Goal: Transaction & Acquisition: Subscribe to service/newsletter

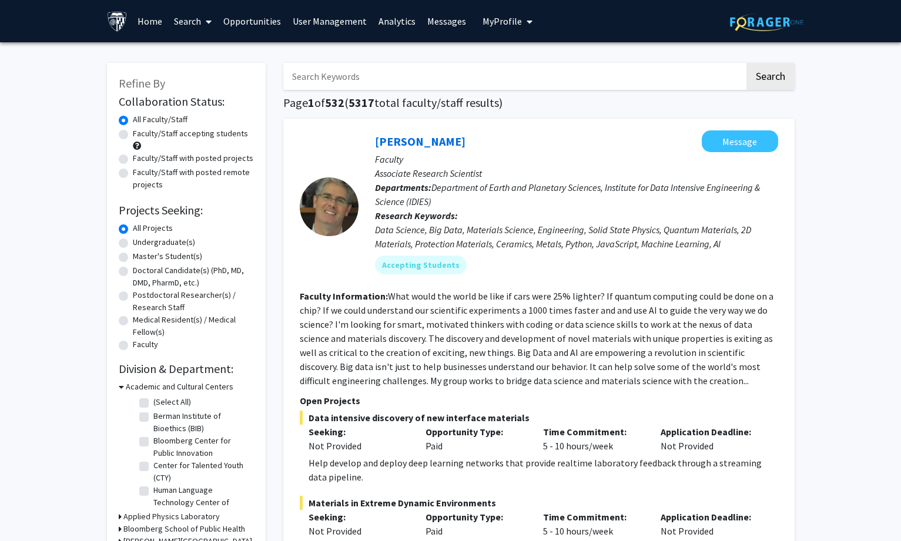
click at [394, 21] on link "Analytics" at bounding box center [397, 21] width 49 height 41
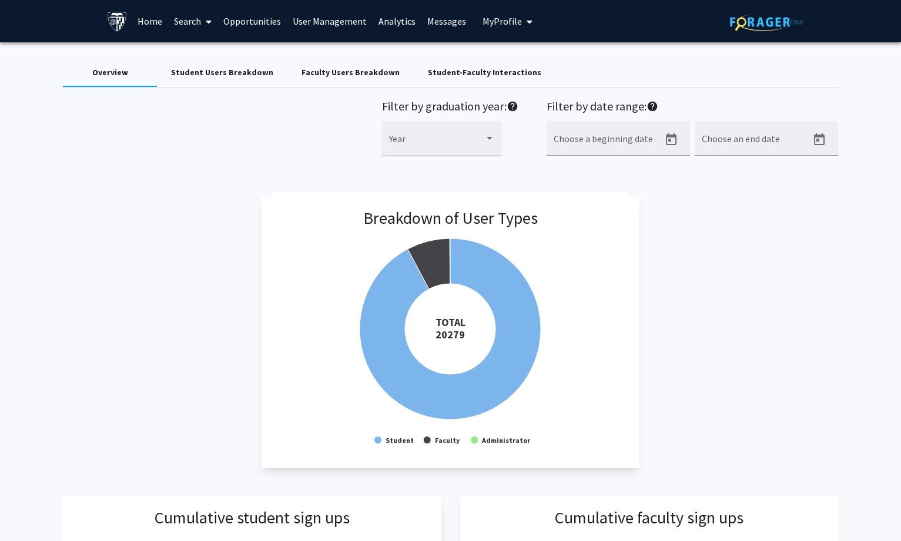
click at [454, 75] on div "Student-Faculty Interactions" at bounding box center [484, 72] width 113 height 12
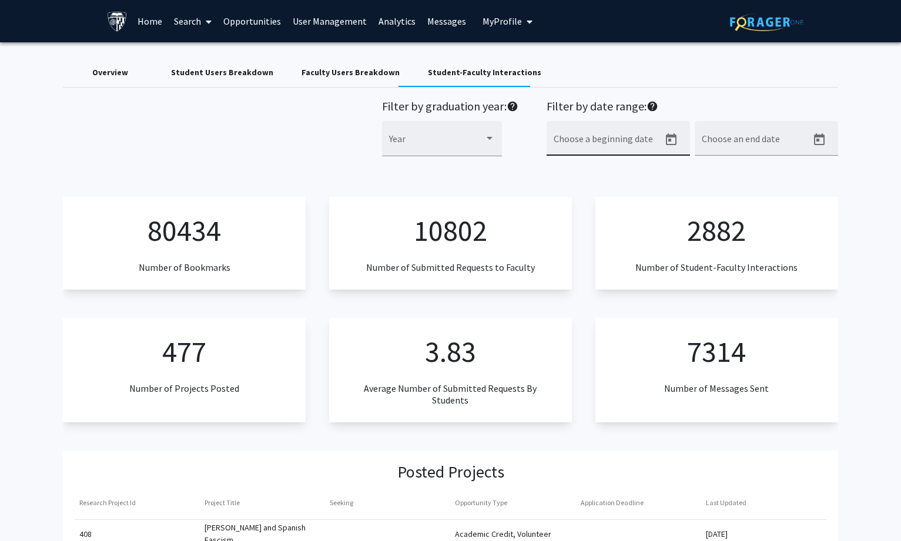
click at [674, 136] on icon "Open calendar" at bounding box center [671, 139] width 11 height 12
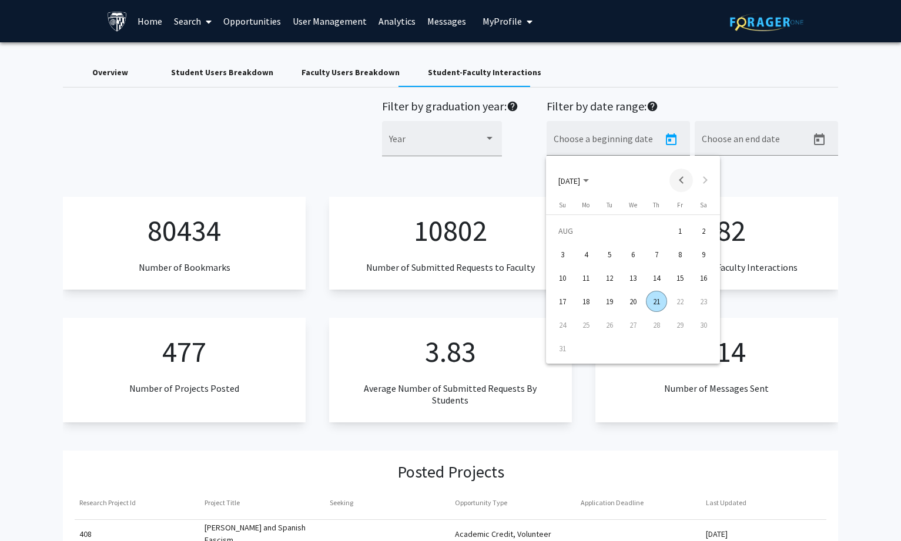
click at [680, 179] on button "Previous month" at bounding box center [681, 181] width 24 height 24
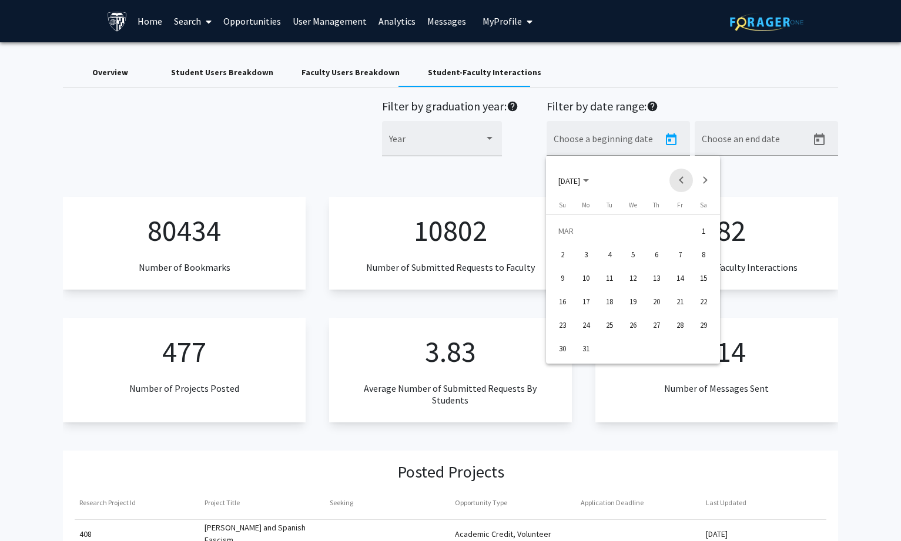
click at [680, 179] on button "Previous month" at bounding box center [681, 181] width 24 height 24
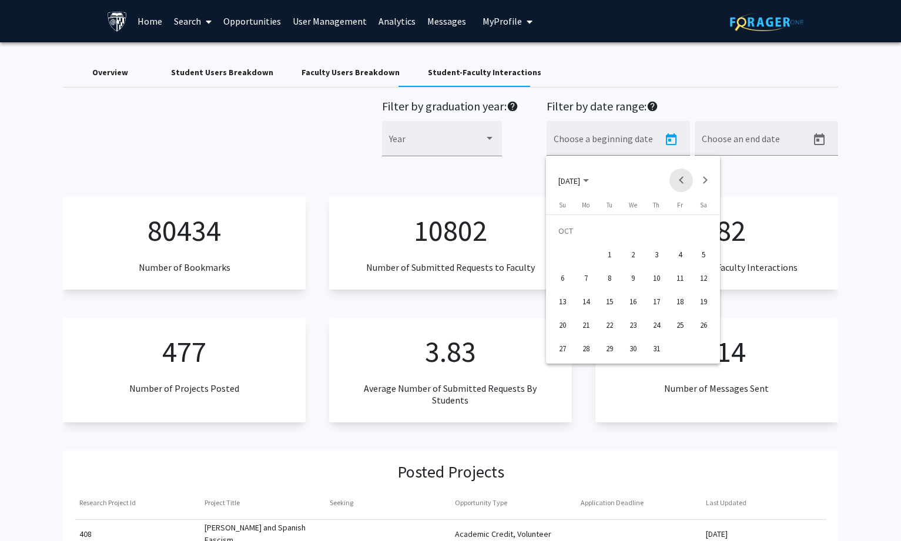
click at [680, 179] on button "Previous month" at bounding box center [681, 181] width 24 height 24
click at [678, 279] on div "16" at bounding box center [679, 277] width 21 height 21
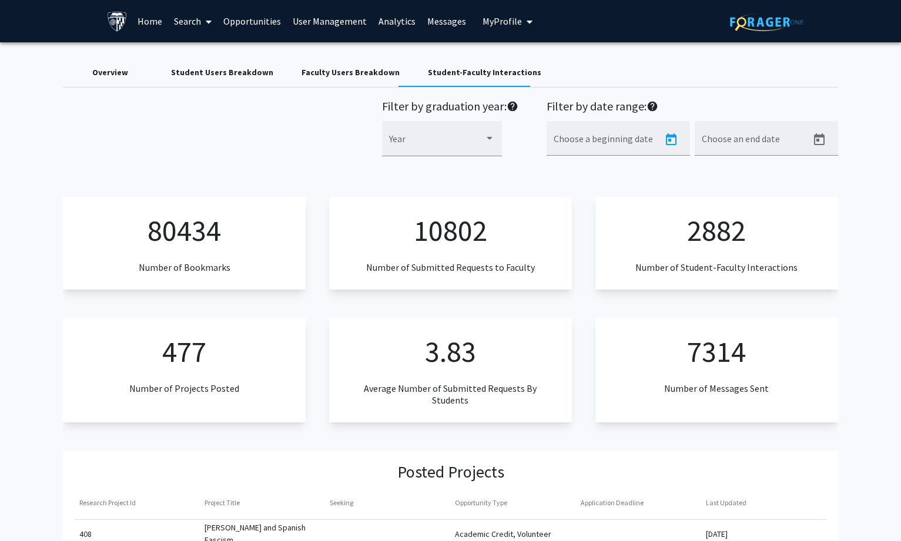
type input "8/16/2024"
click at [750, 141] on input "Choose an end date" at bounding box center [755, 143] width 106 height 11
click at [816, 141] on icon "Open calendar" at bounding box center [819, 139] width 11 height 12
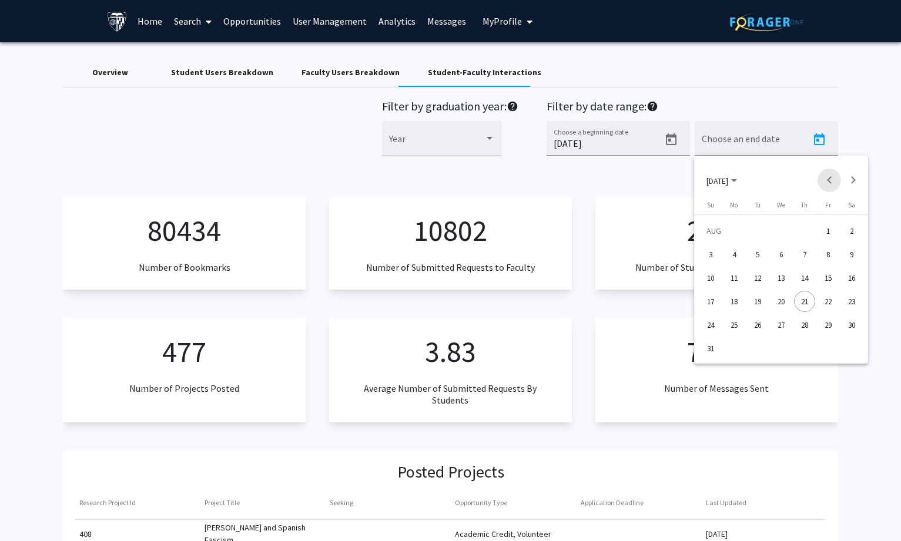
click at [830, 183] on button "Previous month" at bounding box center [829, 181] width 24 height 24
click at [847, 326] on div "31" at bounding box center [851, 324] width 21 height 21
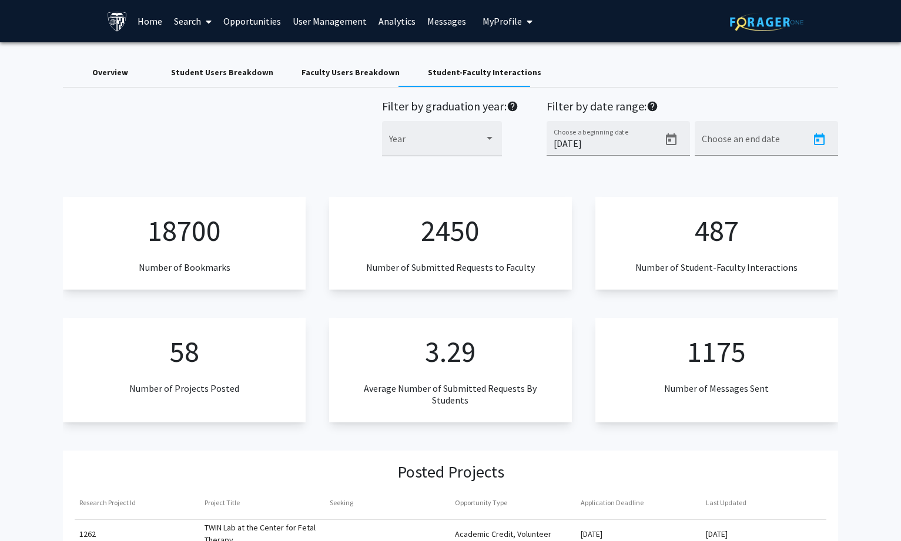
type input "6/1/2025"
click at [666, 137] on icon "Open calendar" at bounding box center [671, 139] width 11 height 12
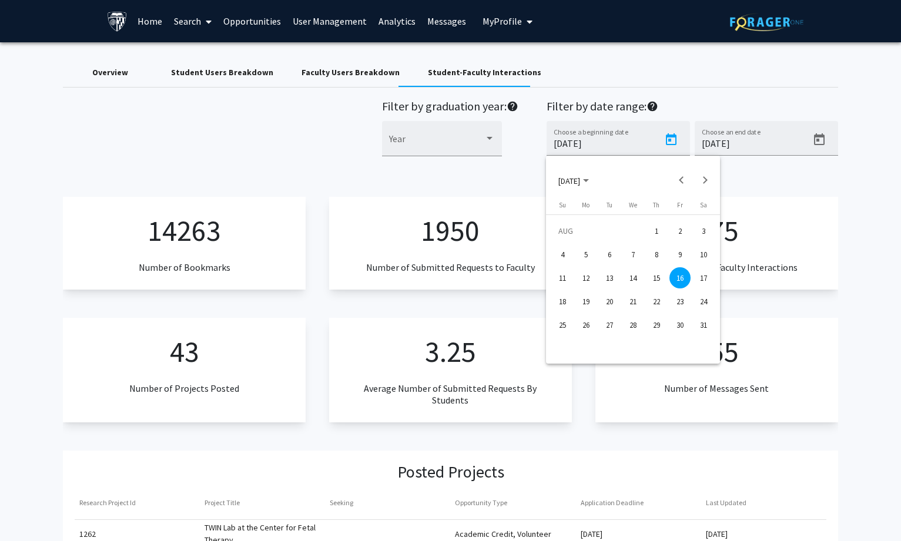
click at [238, 72] on div at bounding box center [450, 270] width 901 height 541
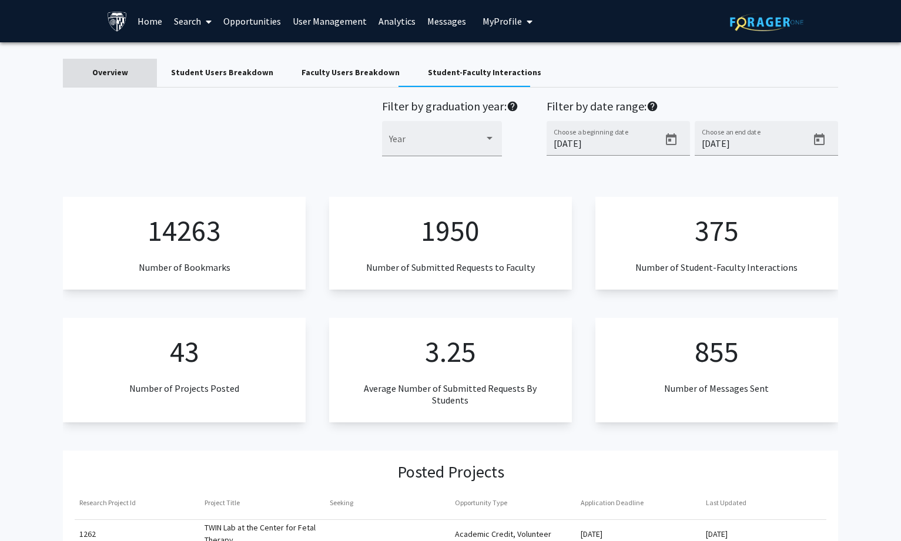
click at [109, 73] on div "Overview" at bounding box center [110, 72] width 36 height 12
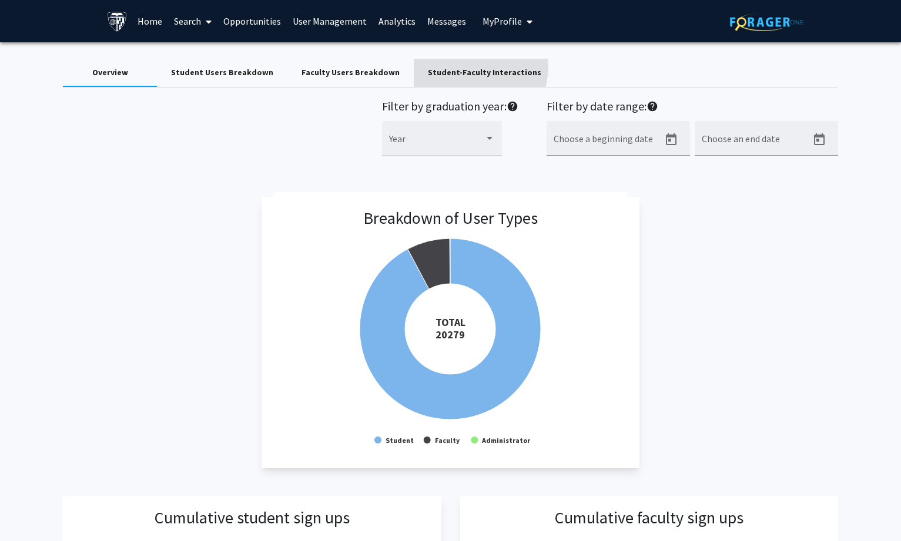
click at [447, 66] on div "Student-Faculty Interactions" at bounding box center [485, 73] width 142 height 28
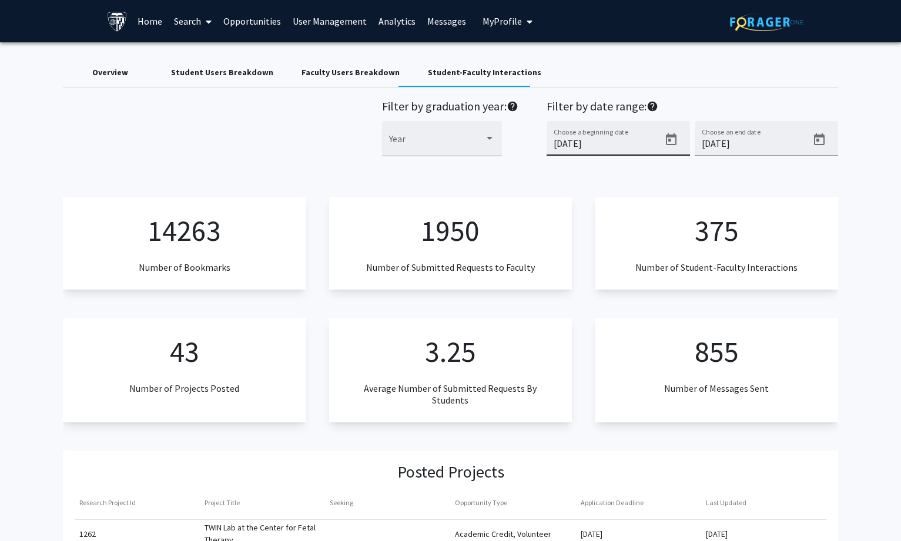
click at [672, 135] on icon "Open calendar" at bounding box center [671, 139] width 11 height 12
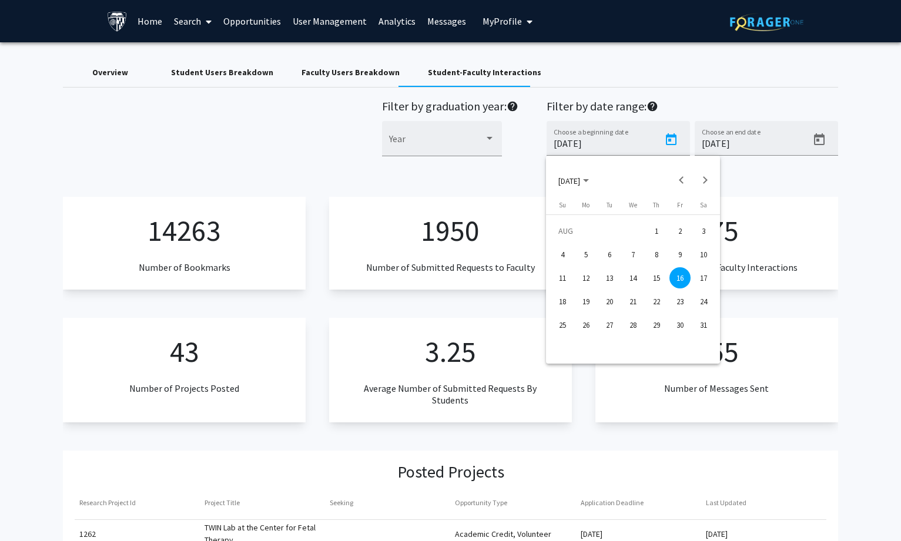
click at [580, 177] on span "AUG 2024" at bounding box center [569, 180] width 22 height 11
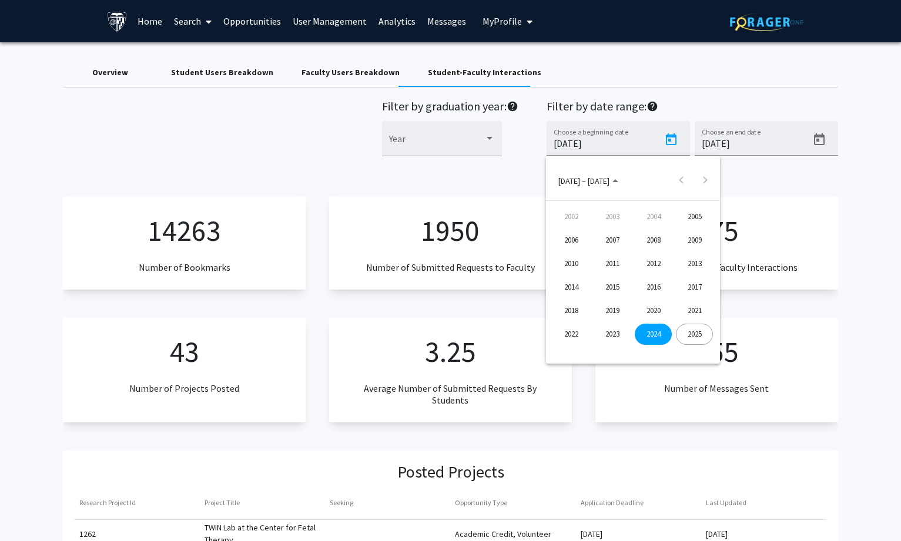
click at [508, 184] on div at bounding box center [450, 270] width 901 height 541
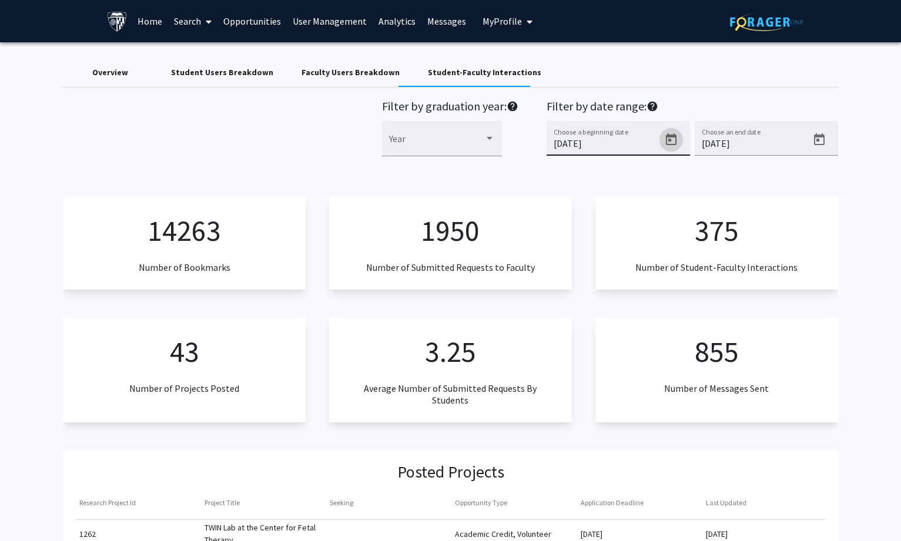
click at [597, 150] on div "8/16/2024 Choose a beginning date" at bounding box center [607, 142] width 106 height 28
type input "8/16/0020"
drag, startPoint x: 591, startPoint y: 140, endPoint x: 510, endPoint y: 143, distance: 81.1
click at [510, 143] on div "Filter by graduation year: help Year Filter by date range: help 8/16/0020 Choos…" at bounding box center [610, 134] width 456 height 70
click at [732, 140] on input "6/1/2025" at bounding box center [755, 143] width 106 height 11
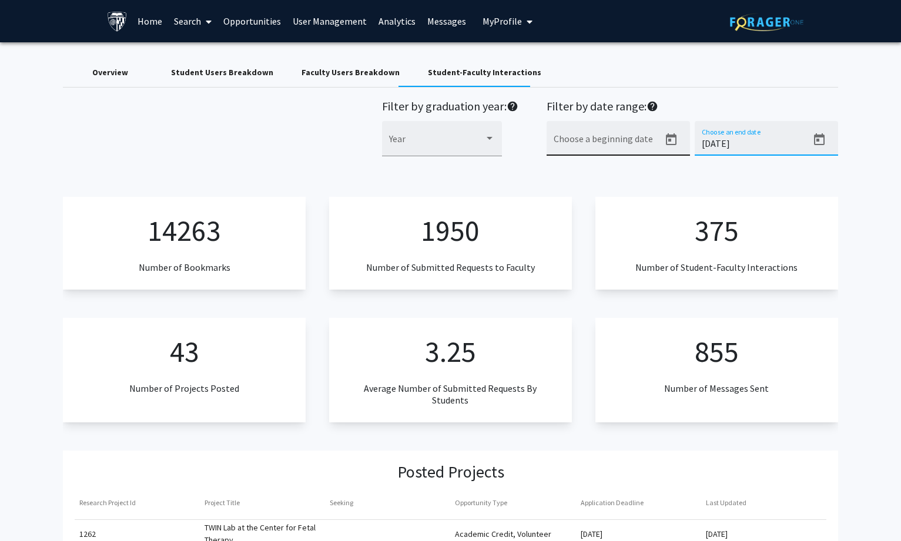
drag, startPoint x: 742, startPoint y: 141, endPoint x: 646, endPoint y: 144, distance: 95.2
click at [646, 144] on div "Filter by date range: help Choose a beginning date 6/1/2025 Choose an end date" at bounding box center [691, 134] width 291 height 70
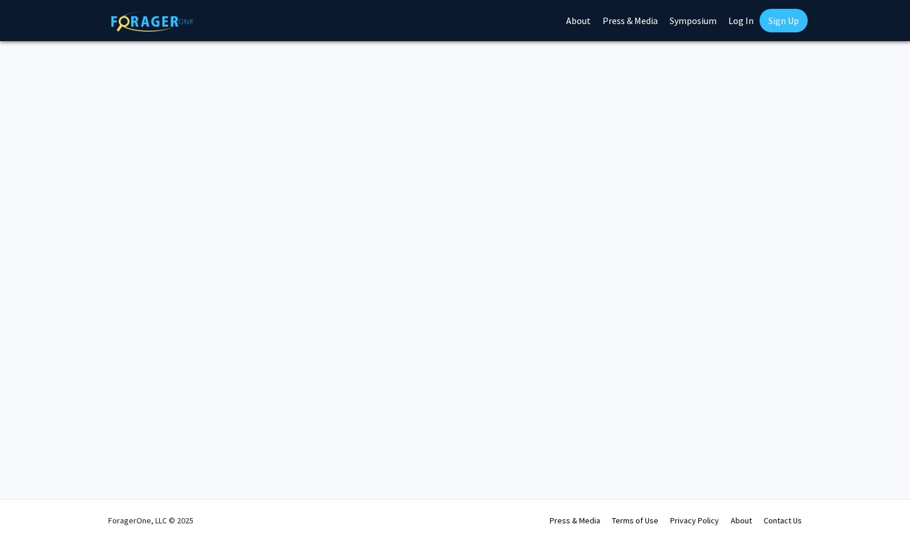
click at [743, 17] on link "Log In" at bounding box center [740, 20] width 37 height 41
click at [638, 174] on div "Skip navigation About Press & Media Symposium Log In Sign Up Complete your prof…" at bounding box center [455, 270] width 910 height 541
click at [743, 16] on link "Log In" at bounding box center [740, 20] width 37 height 41
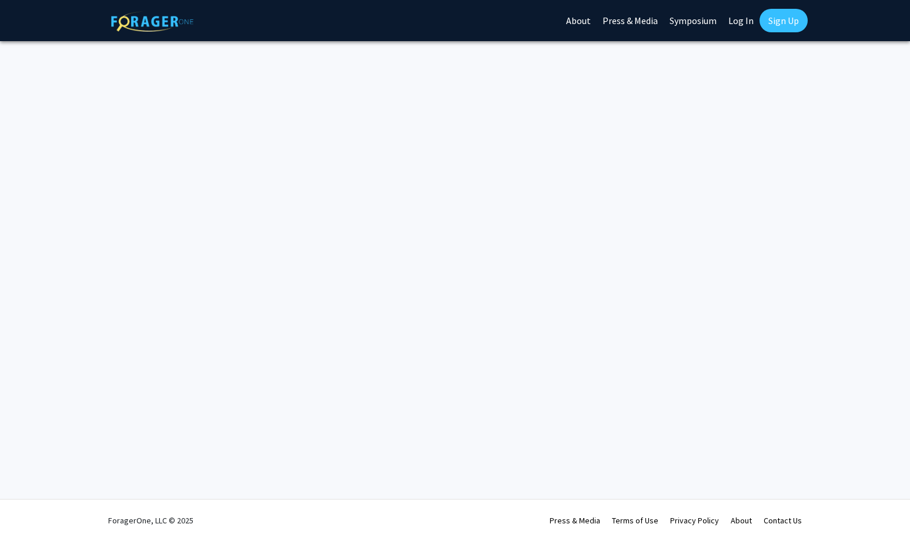
click at [743, 16] on link "Log In" at bounding box center [740, 20] width 37 height 41
click at [697, 155] on div "Skip navigation About Press & Media Symposium Log In Sign Up Complete your prof…" at bounding box center [455, 270] width 910 height 541
click at [706, 293] on div "Skip navigation About Press & Media Symposium Log In Sign Up Complete your prof…" at bounding box center [455, 270] width 910 height 541
click at [745, 19] on link "Log In" at bounding box center [740, 20] width 37 height 41
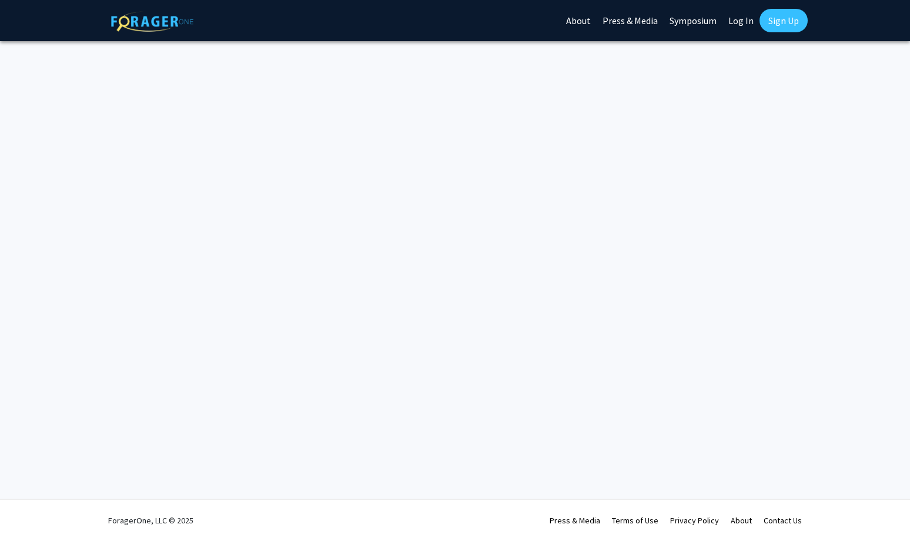
click at [745, 19] on link "Log In" at bounding box center [740, 20] width 37 height 41
click at [789, 17] on link "Sign Up" at bounding box center [783, 21] width 48 height 24
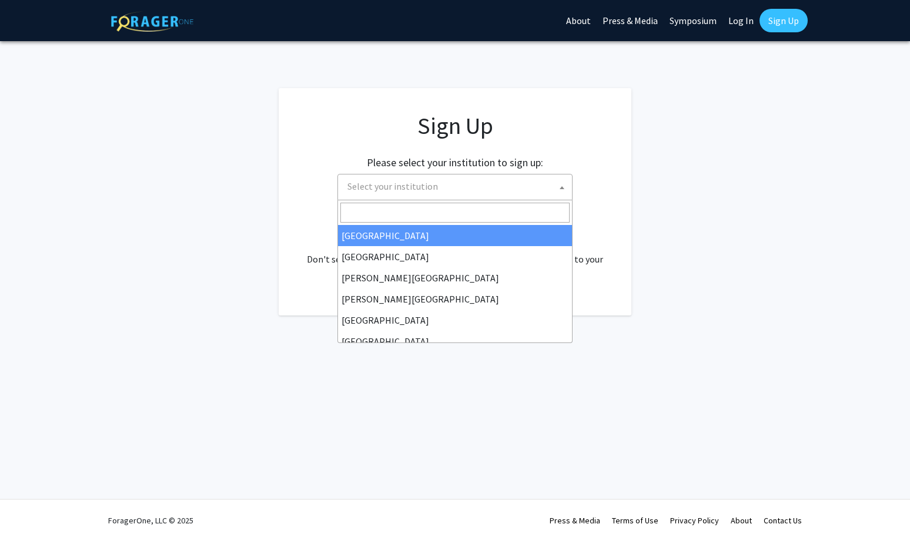
click at [546, 183] on span "Select your institution" at bounding box center [457, 187] width 229 height 24
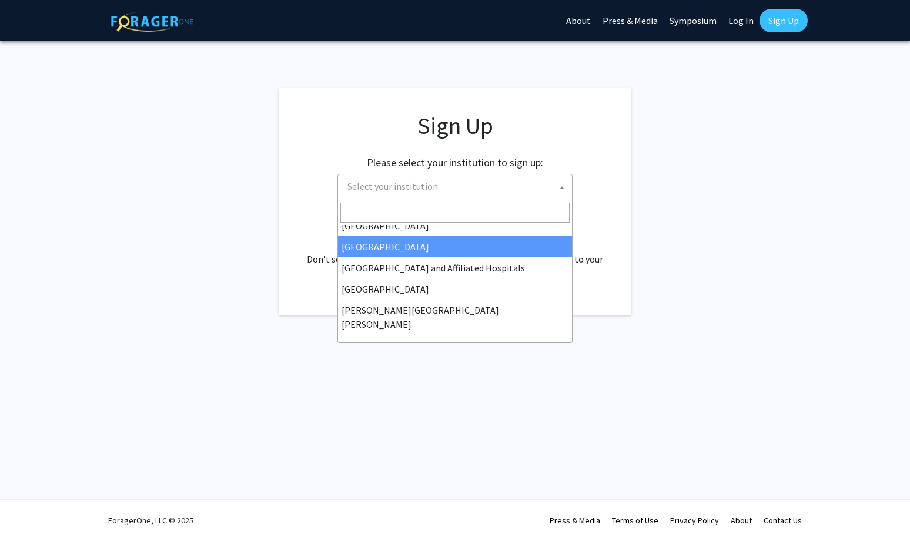
scroll to position [176, 0]
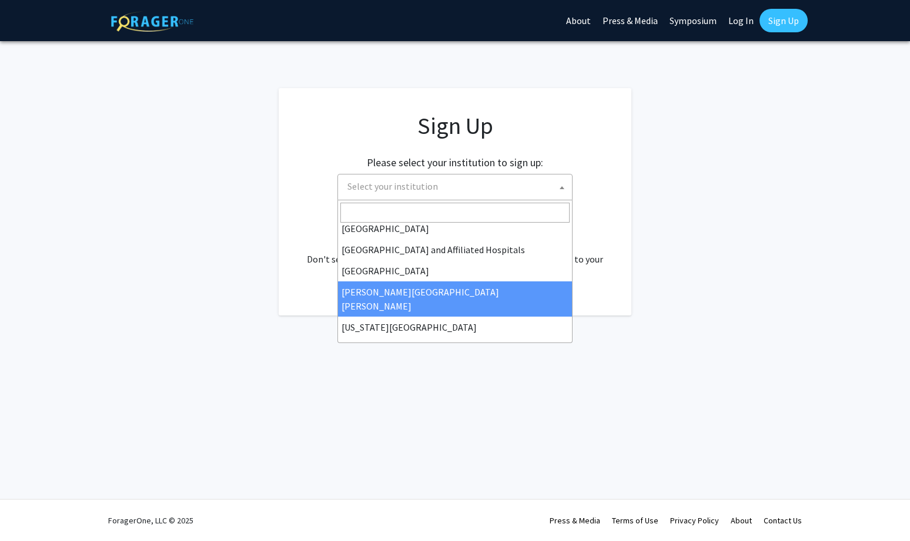
select select "1"
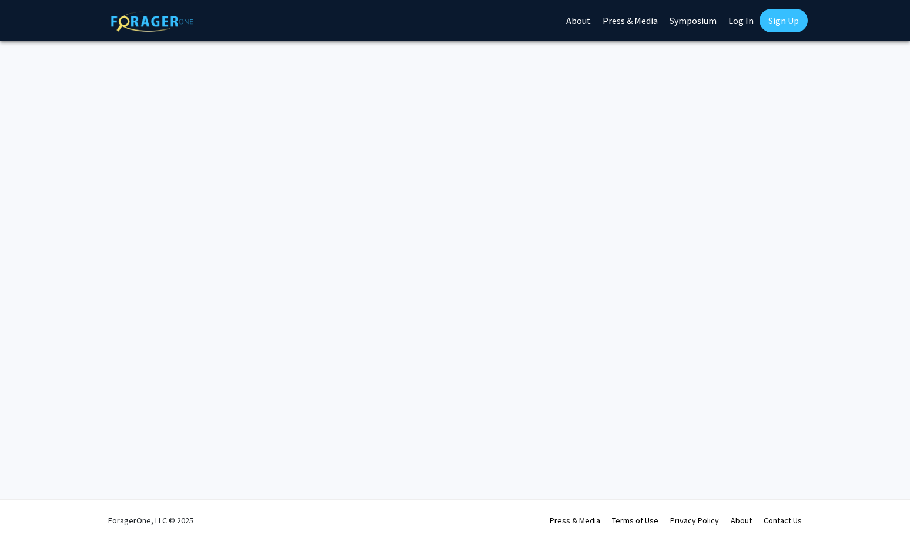
click at [733, 20] on link "Log In" at bounding box center [740, 20] width 37 height 41
